Goal: Transaction & Acquisition: Purchase product/service

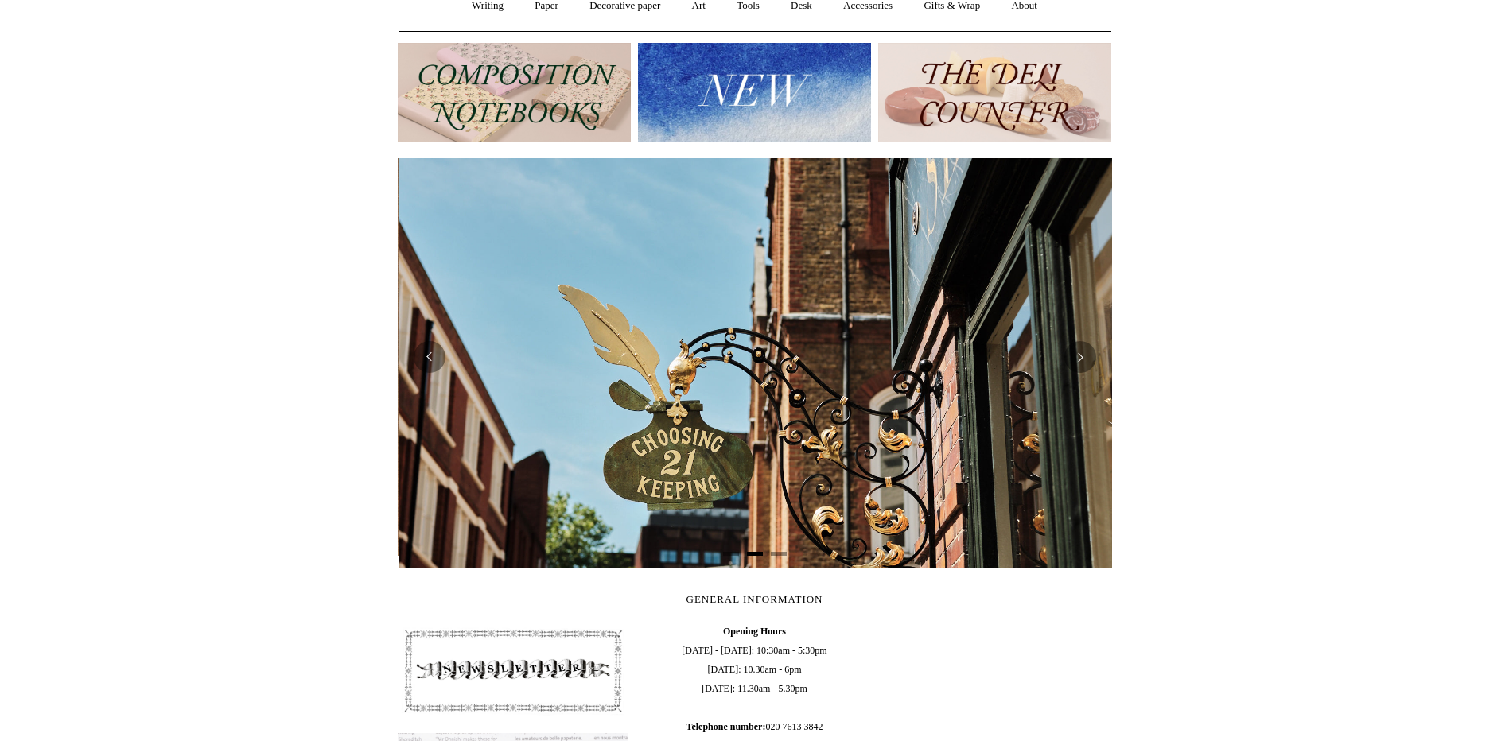
scroll to position [0, 714]
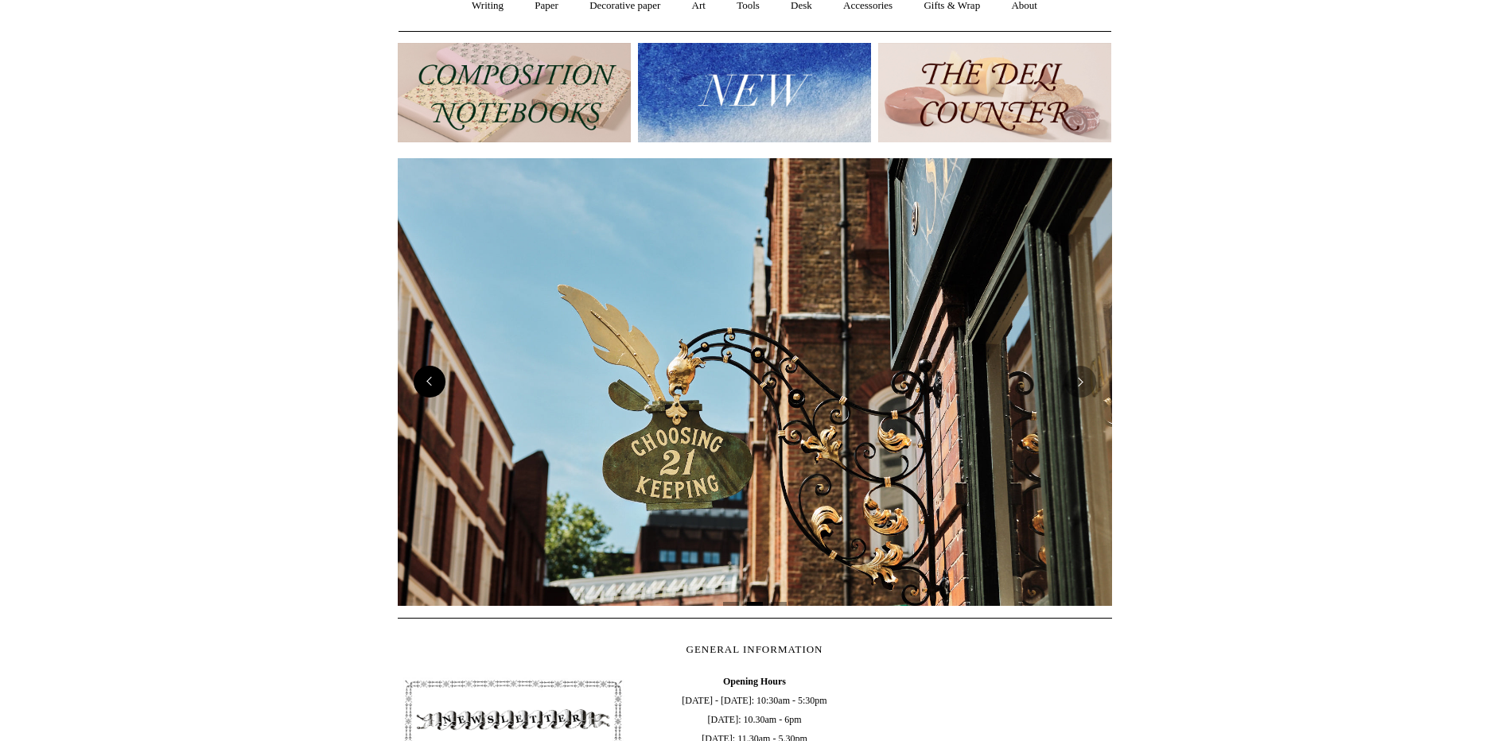
click at [426, 384] on button "Previous" at bounding box center [430, 382] width 32 height 32
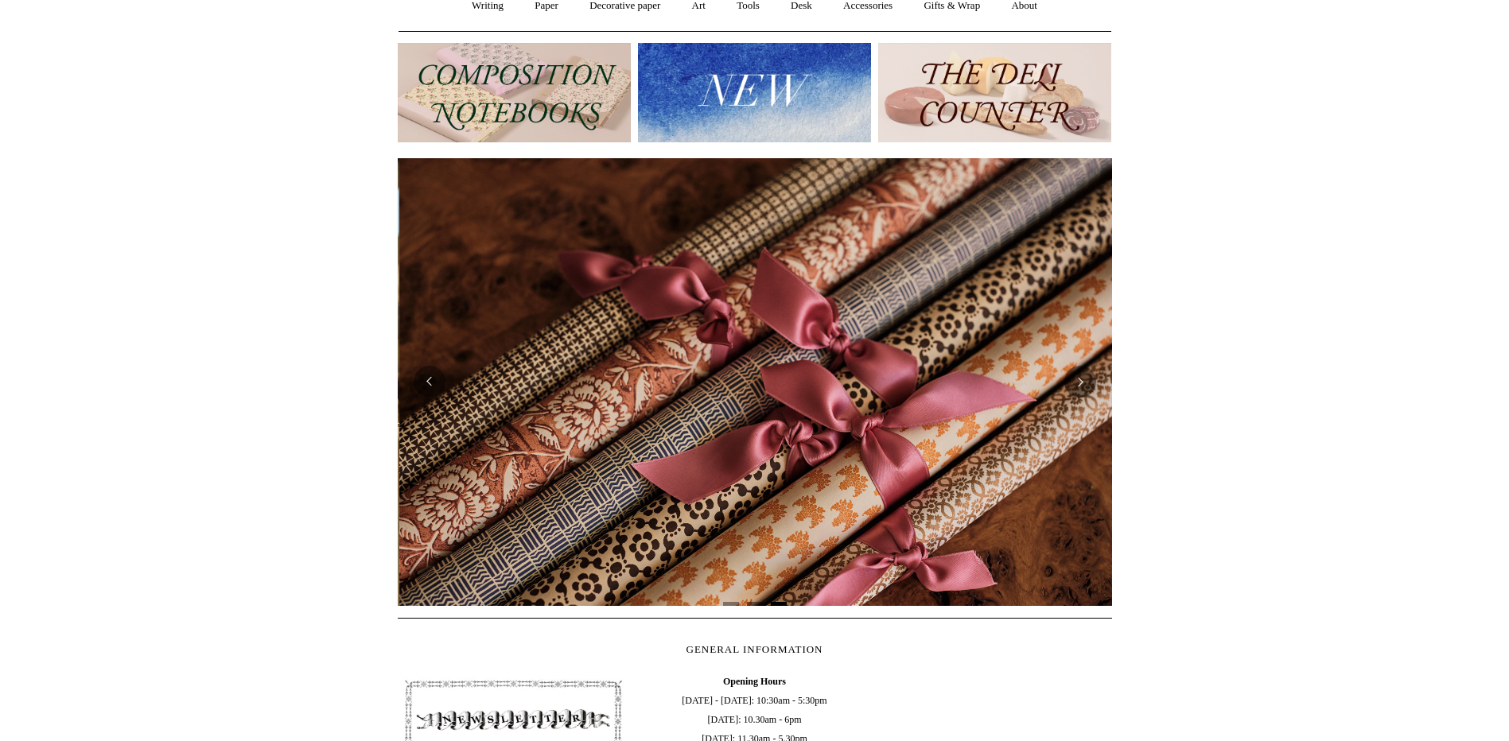
scroll to position [0, 1429]
click at [1073, 388] on button "Next" at bounding box center [1080, 382] width 32 height 32
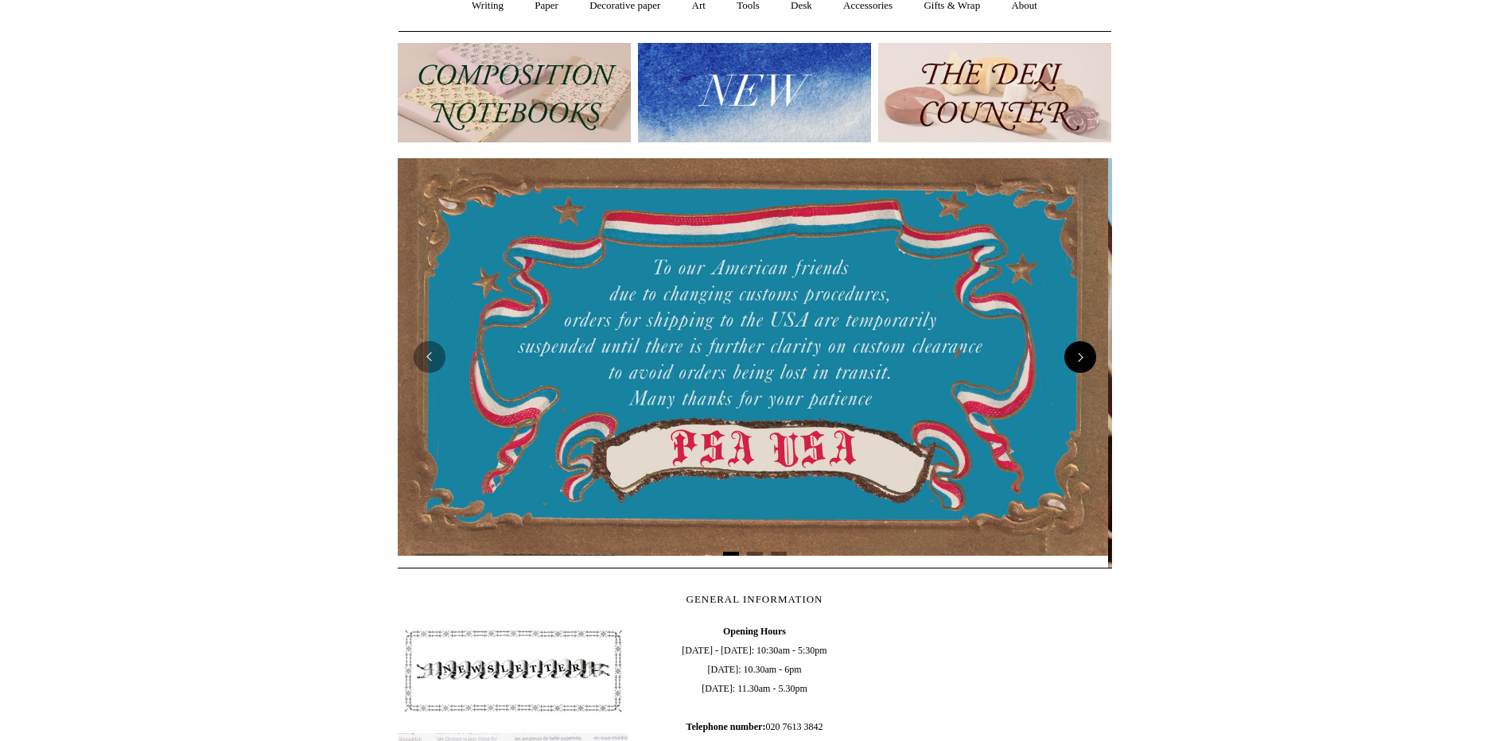
scroll to position [0, 0]
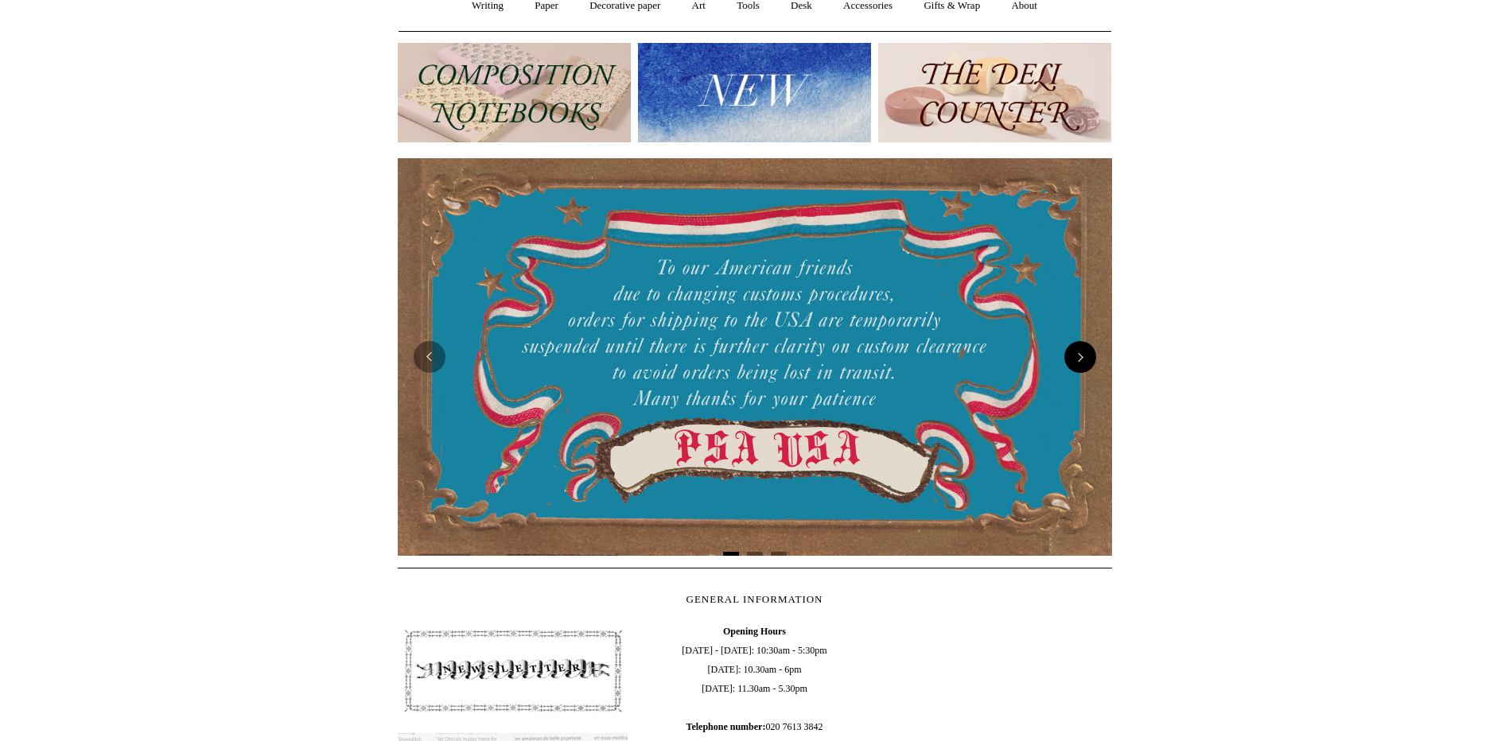
click at [1073, 388] on img at bounding box center [755, 357] width 714 height 398
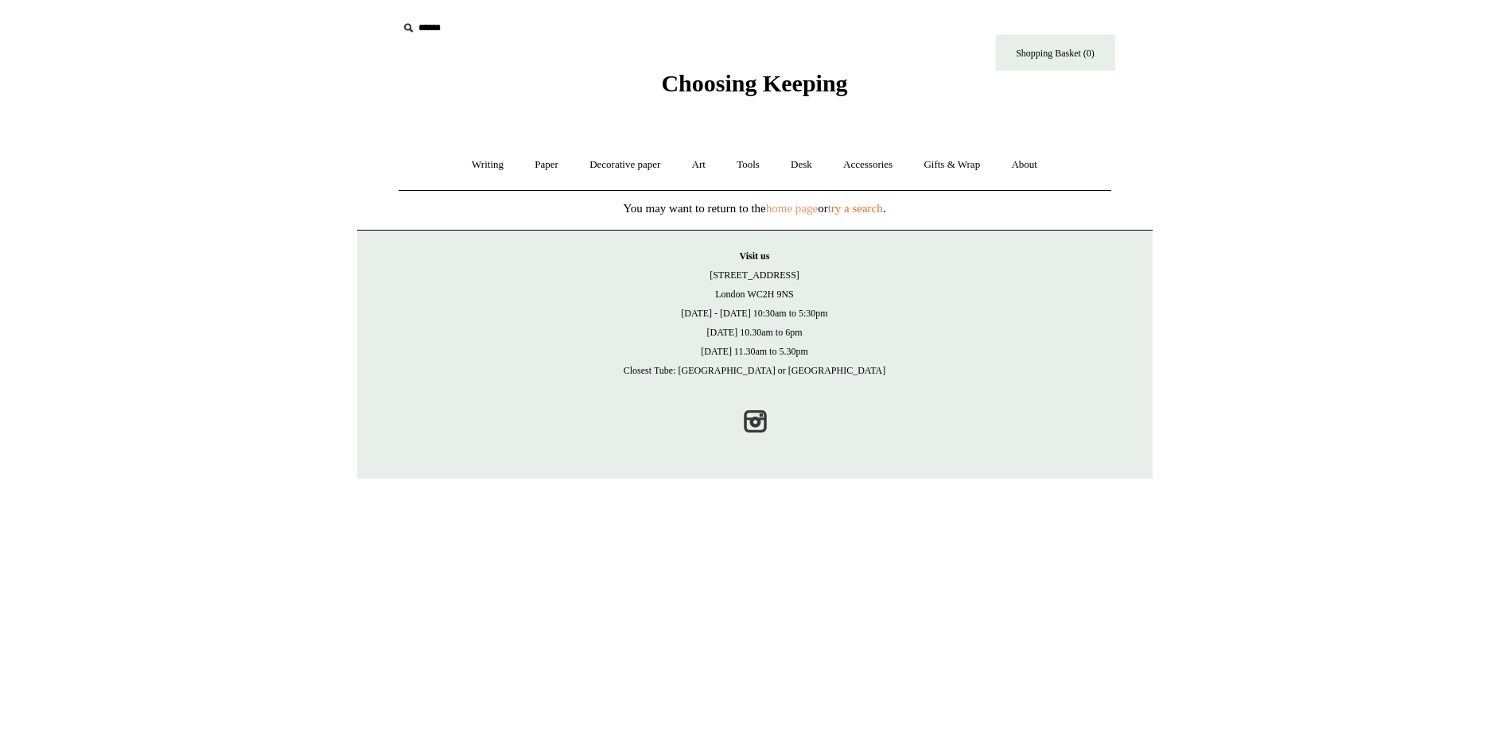
click at [779, 205] on link "home page" at bounding box center [792, 208] width 52 height 13
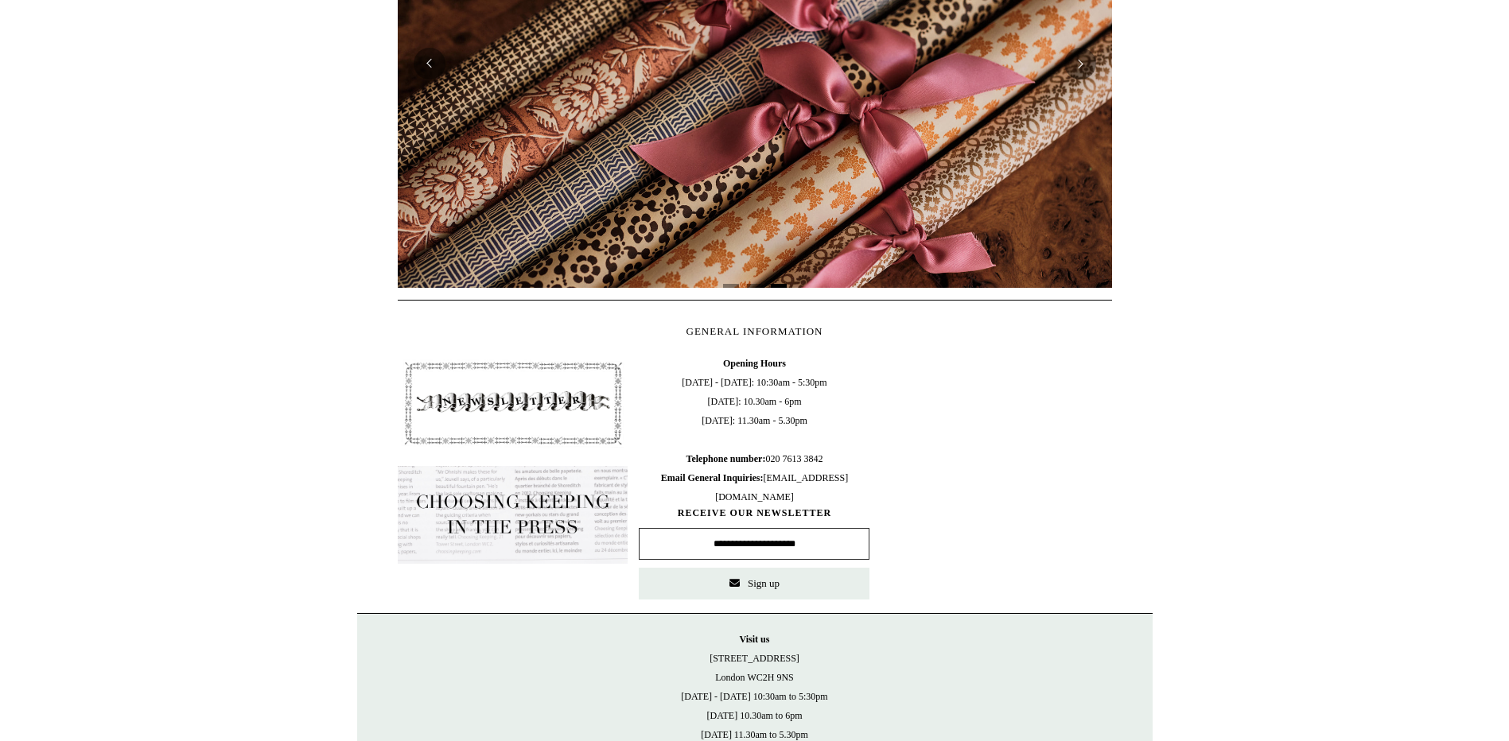
scroll to position [0, 1429]
click at [461, 414] on img at bounding box center [513, 403] width 231 height 99
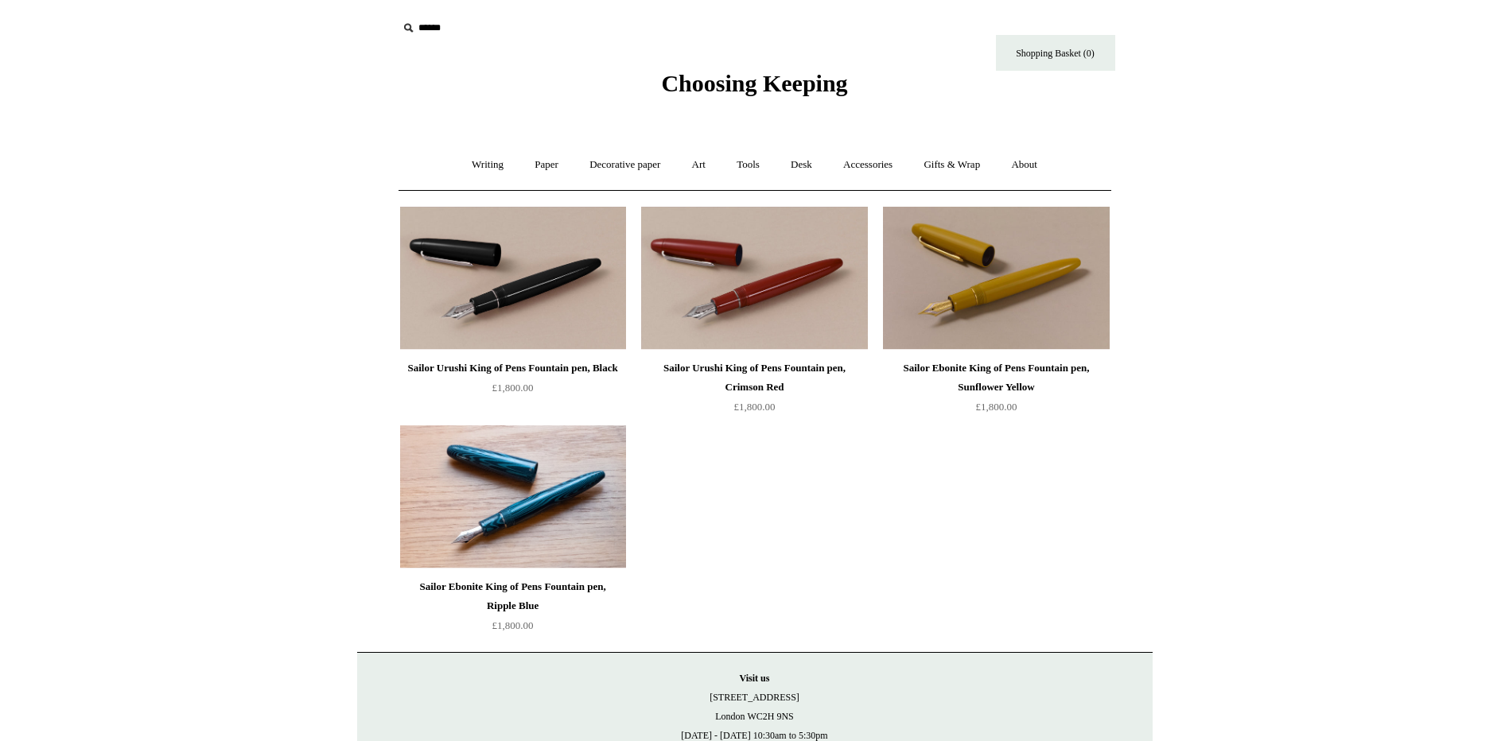
click at [551, 505] on img at bounding box center [513, 497] width 226 height 143
